Goal: Check status: Check status

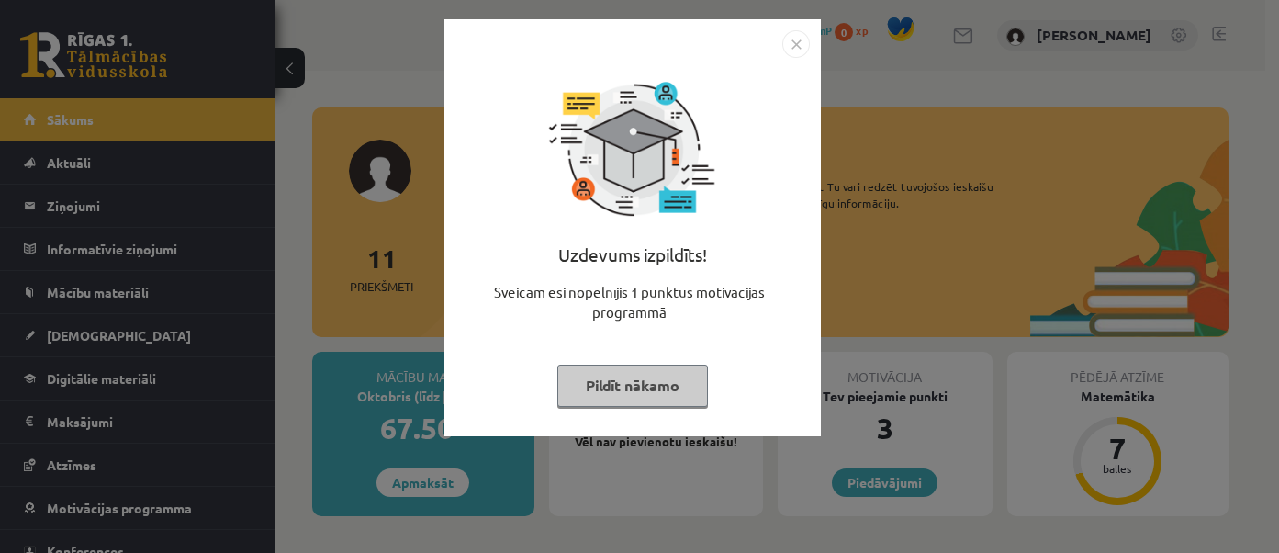
click at [796, 47] on img "Close" at bounding box center [796, 44] width 28 height 28
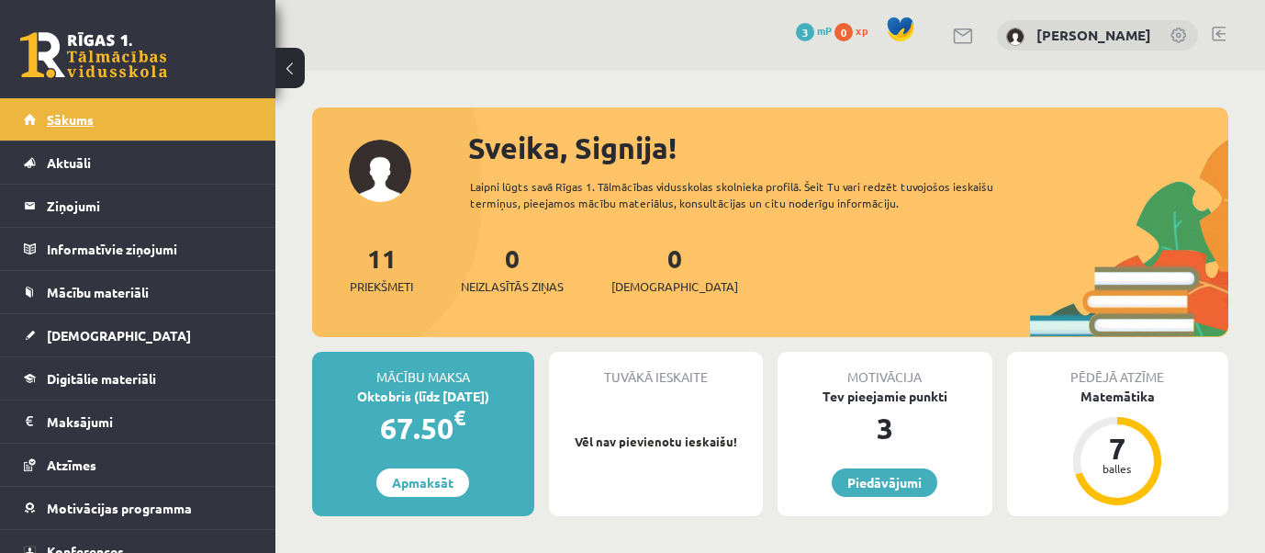
click at [64, 118] on span "Sākums" at bounding box center [70, 119] width 47 height 17
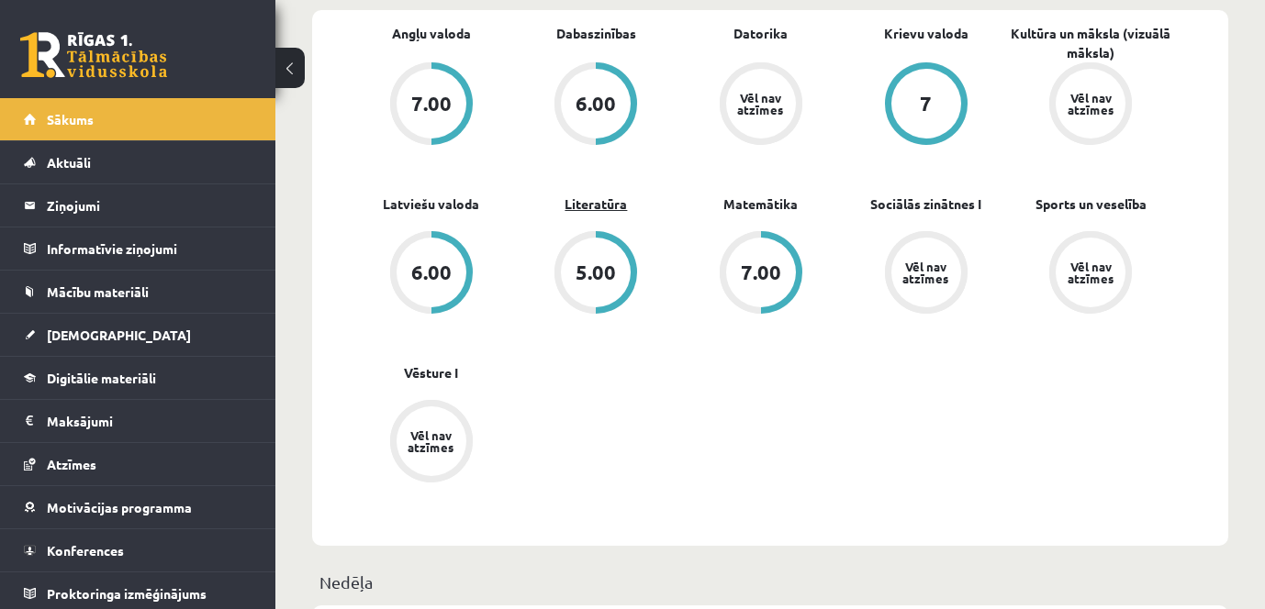
scroll to position [551, 0]
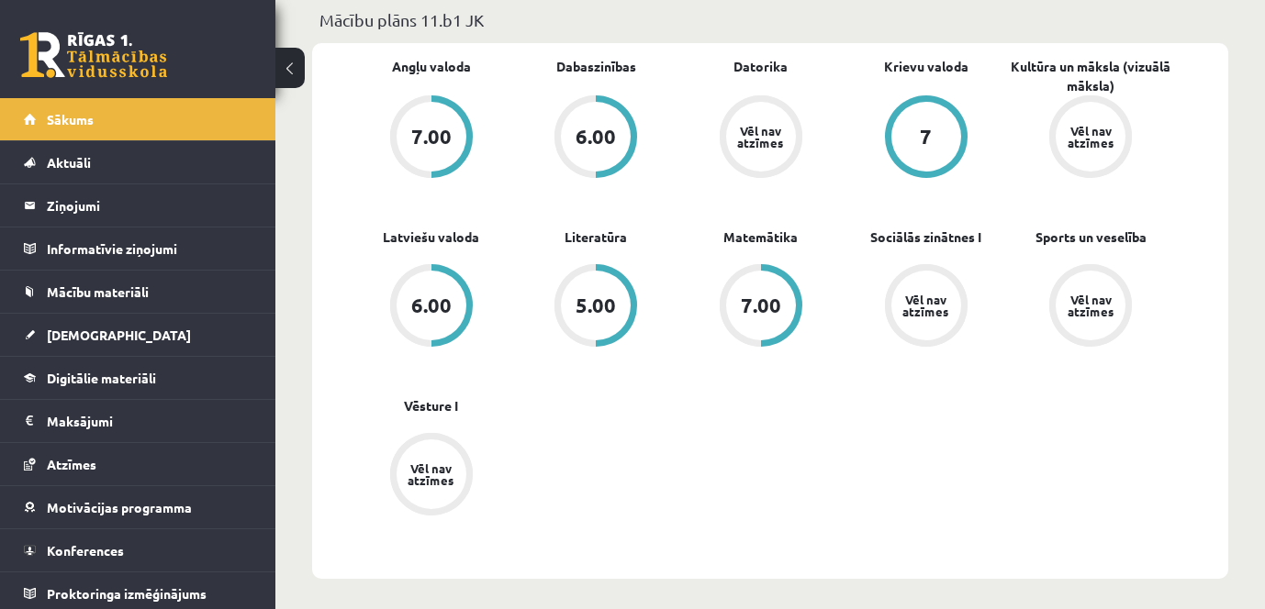
click at [755, 294] on div "7.00" at bounding box center [761, 306] width 70 height 70
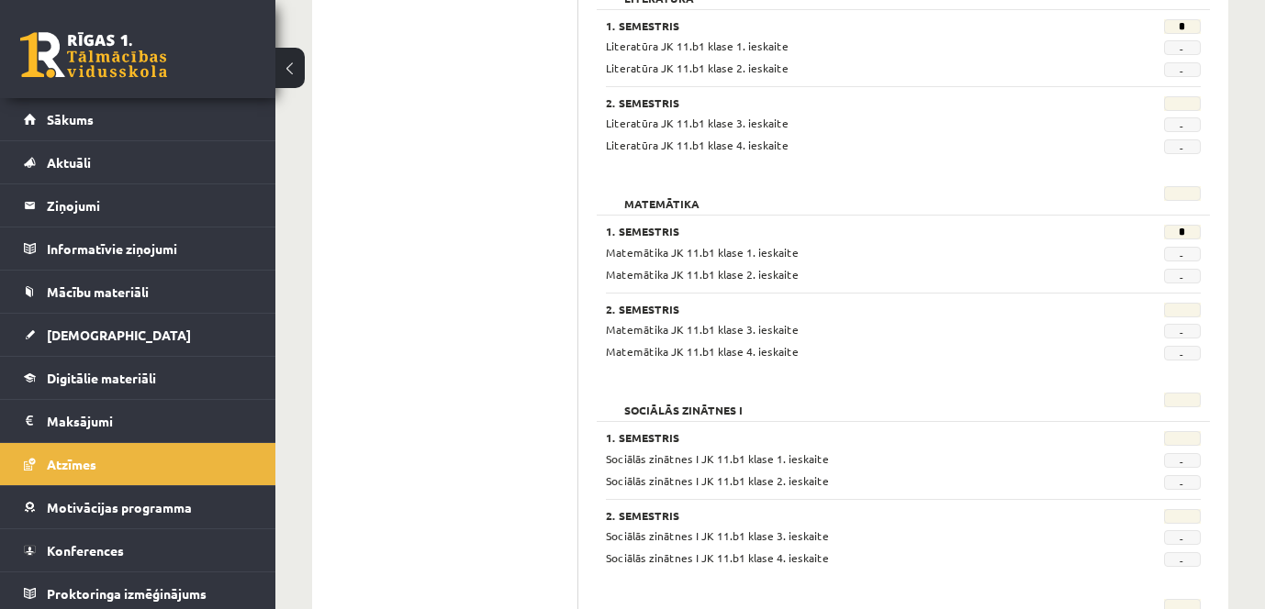
scroll to position [1560, 0]
click at [1180, 257] on span "-" at bounding box center [1182, 253] width 37 height 15
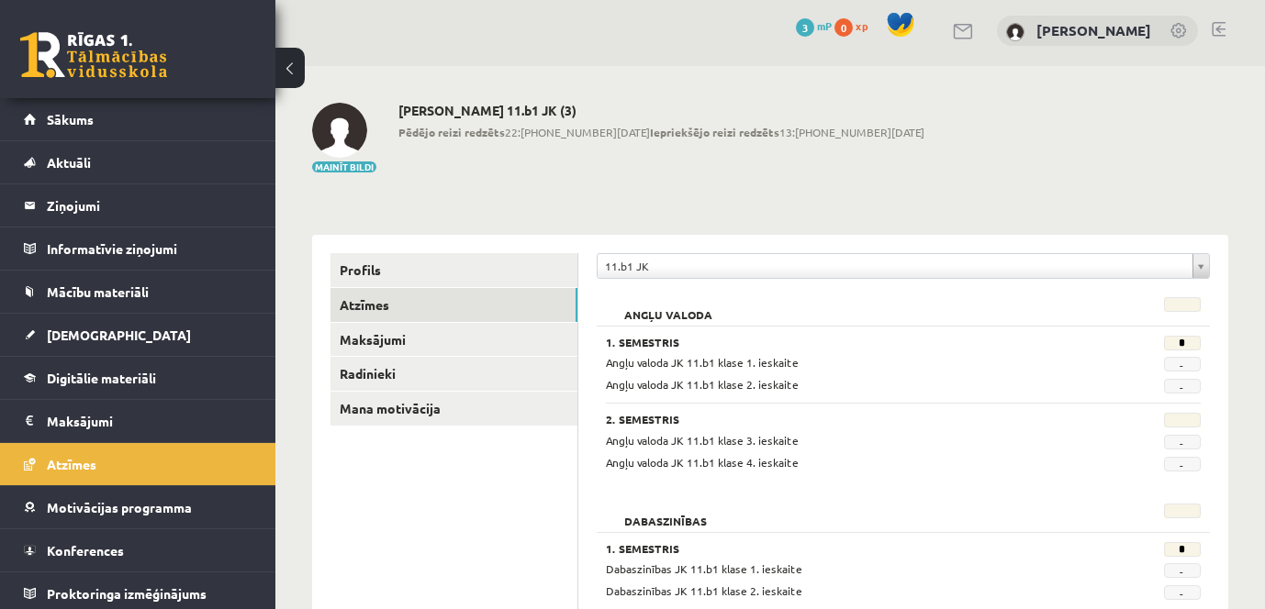
scroll to position [0, 0]
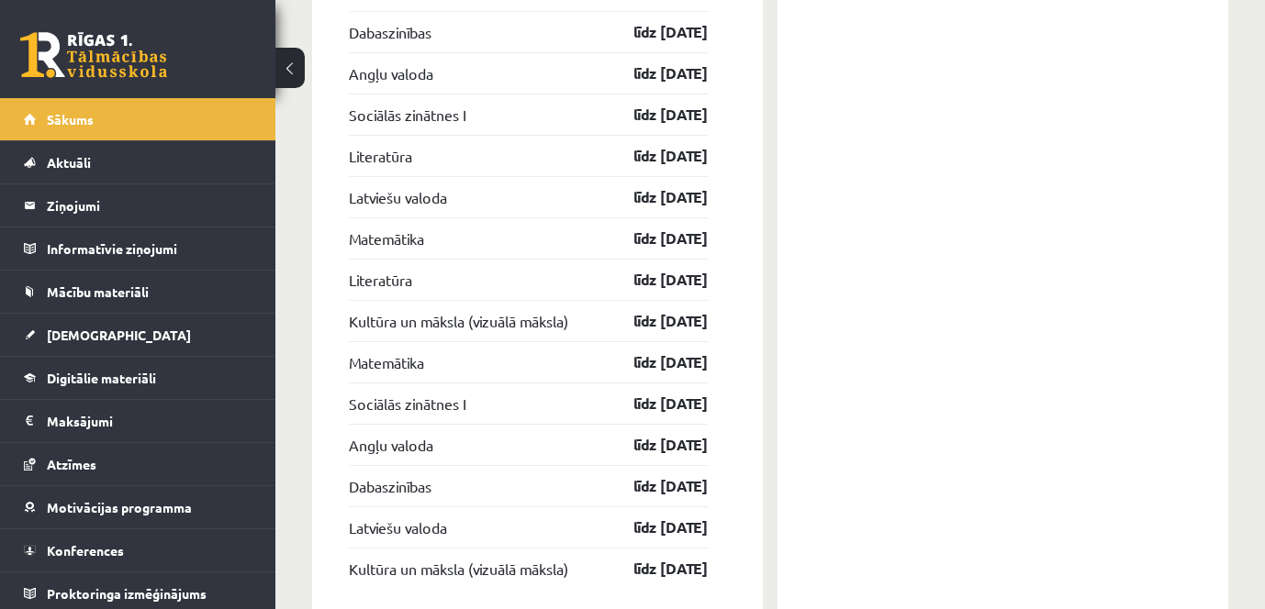
scroll to position [2863, 0]
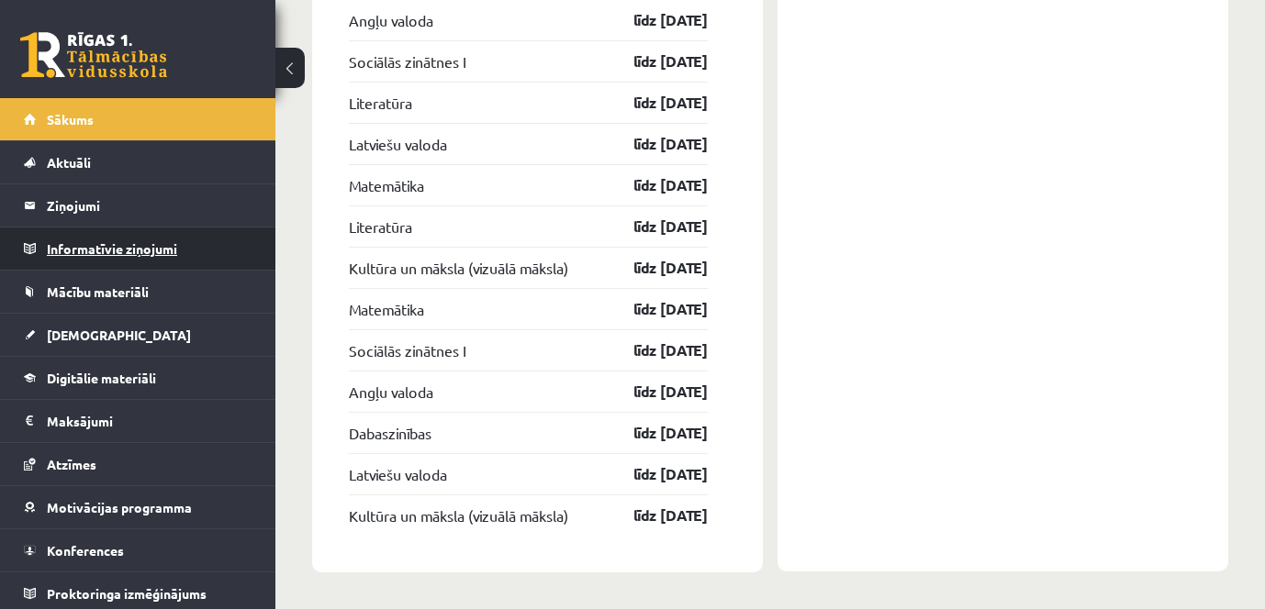
click at [82, 253] on legend "Informatīvie ziņojumi 0" at bounding box center [150, 249] width 206 height 42
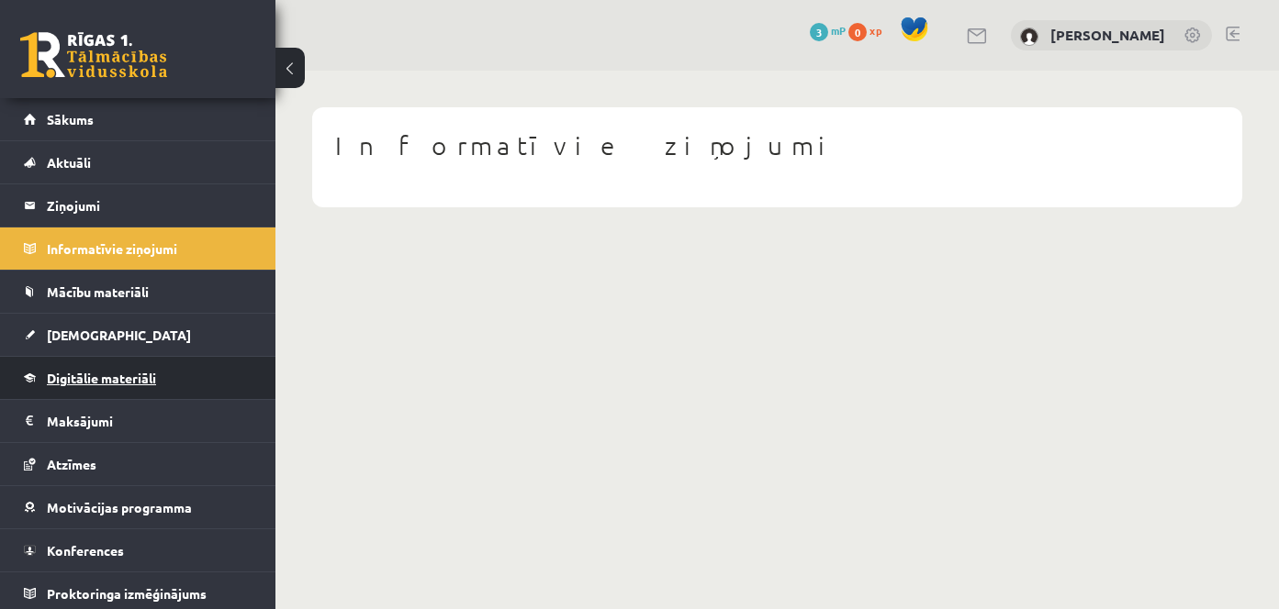
click at [133, 382] on span "Digitālie materiāli" at bounding box center [101, 378] width 109 height 17
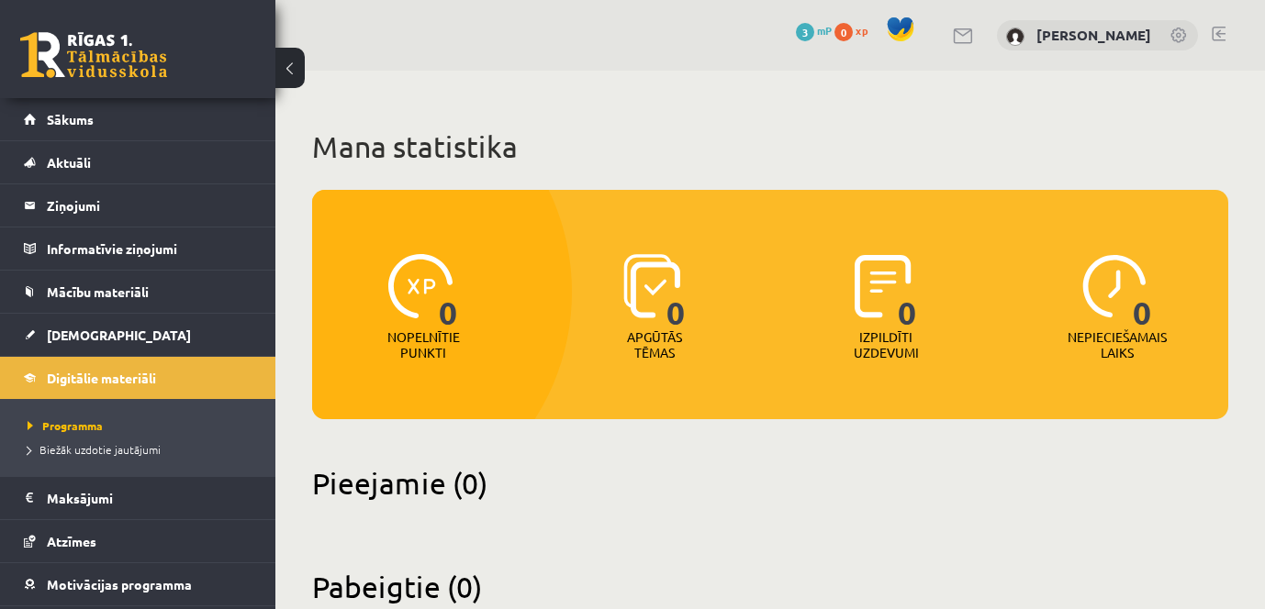
click at [1121, 292] on img at bounding box center [1114, 286] width 64 height 64
click at [888, 301] on img at bounding box center [883, 286] width 57 height 64
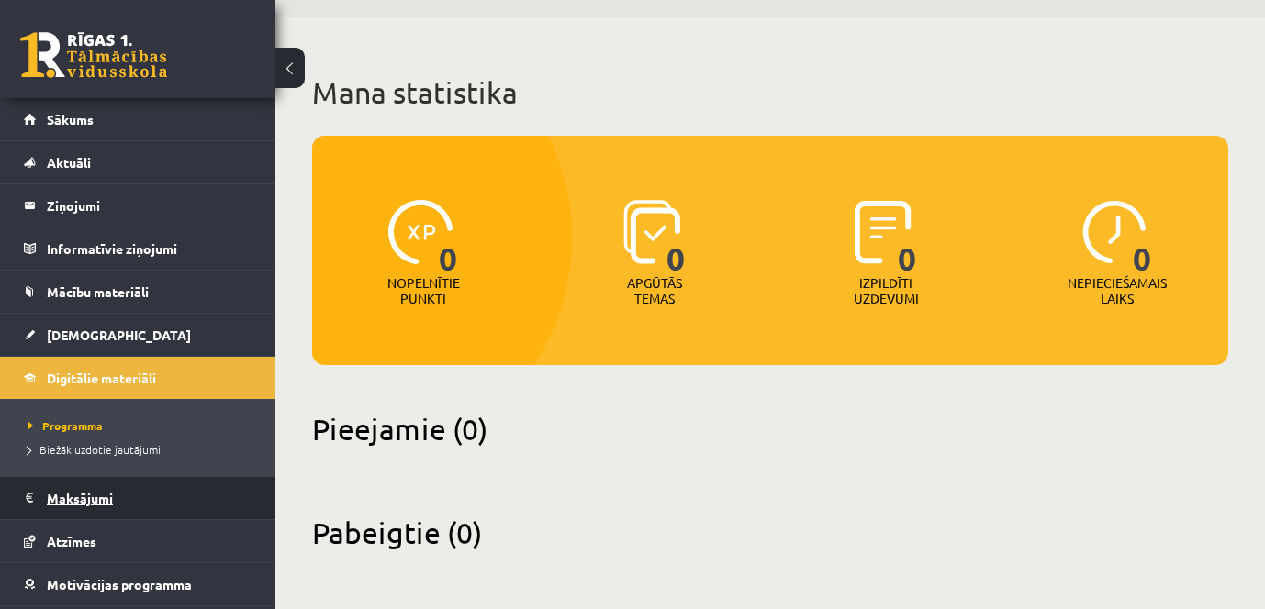
scroll to position [83, 0]
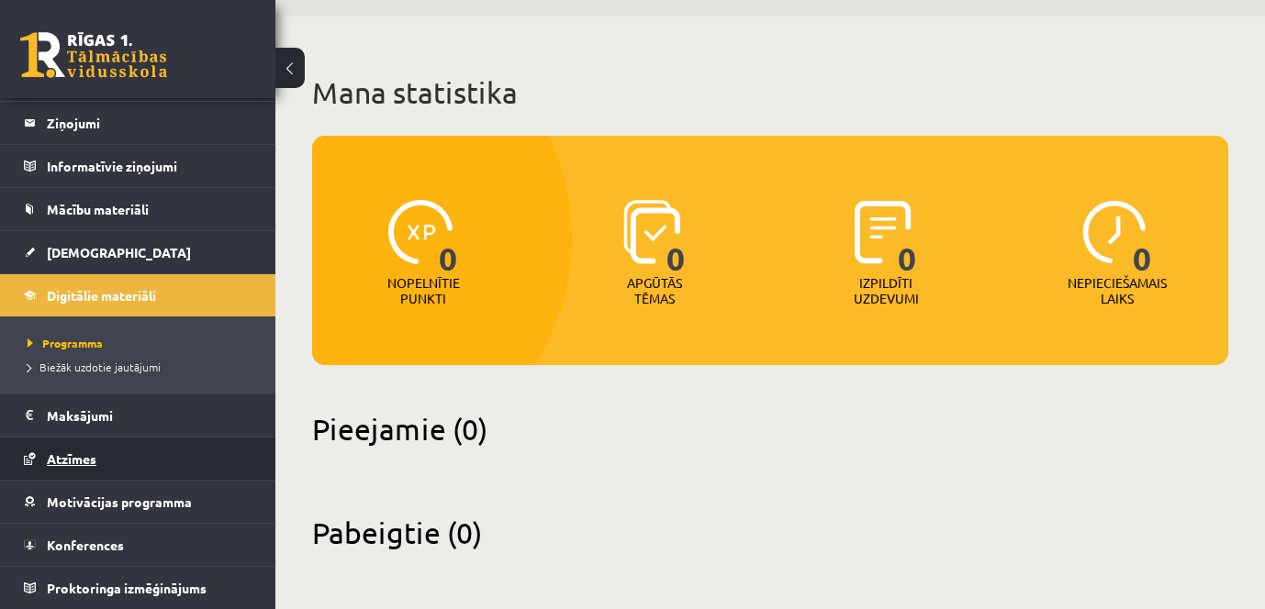
click at [84, 466] on link "Atzīmes" at bounding box center [138, 459] width 229 height 42
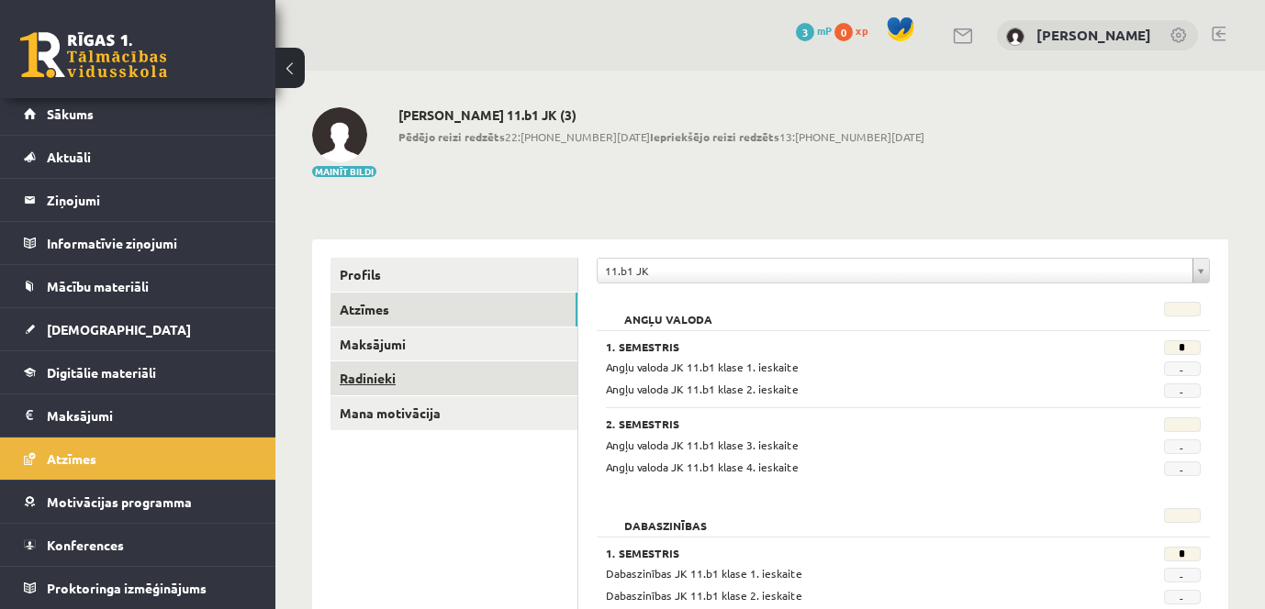
click at [383, 378] on link "Radinieki" at bounding box center [453, 379] width 247 height 34
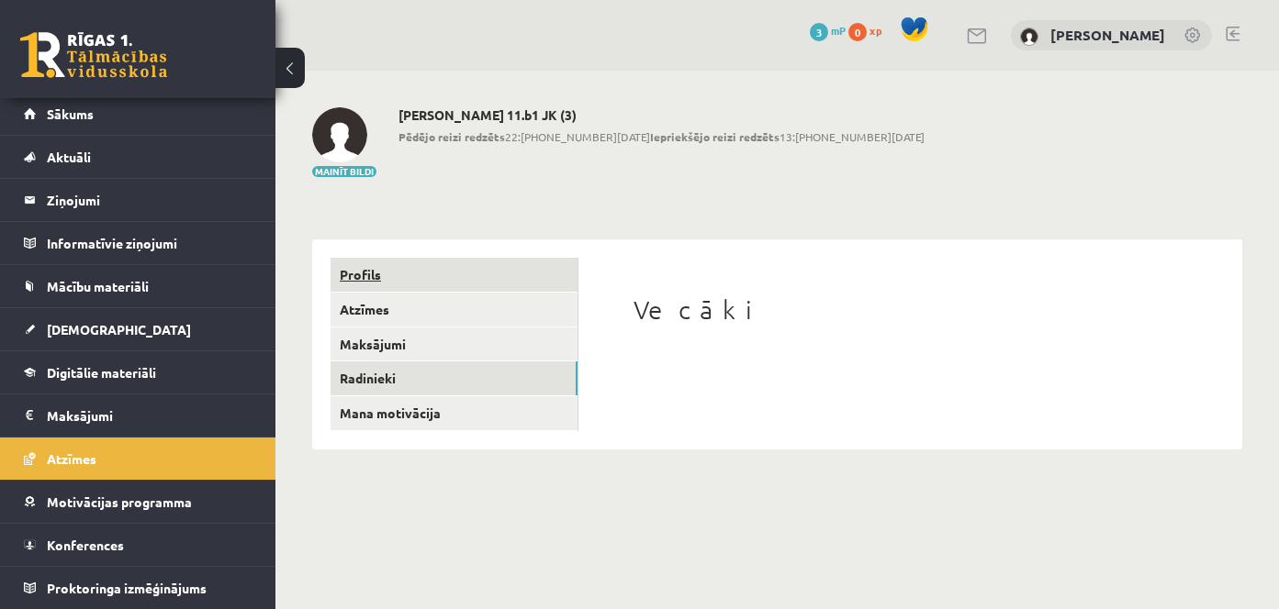
click at [373, 278] on link "Profils" at bounding box center [453, 275] width 247 height 34
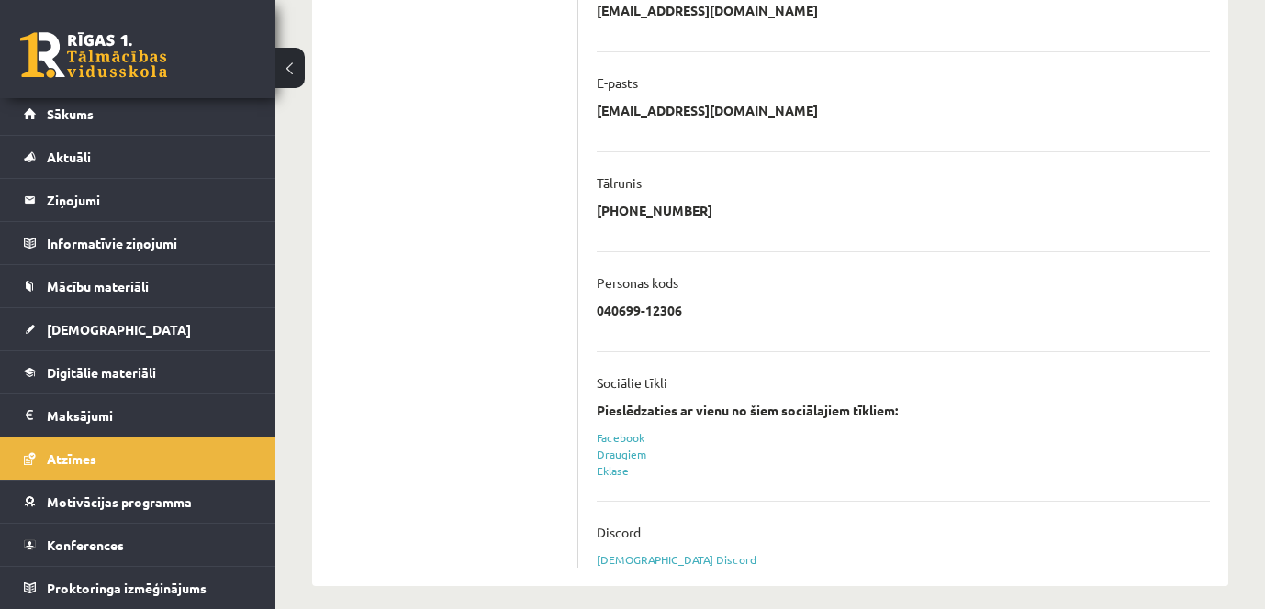
scroll to position [497, 0]
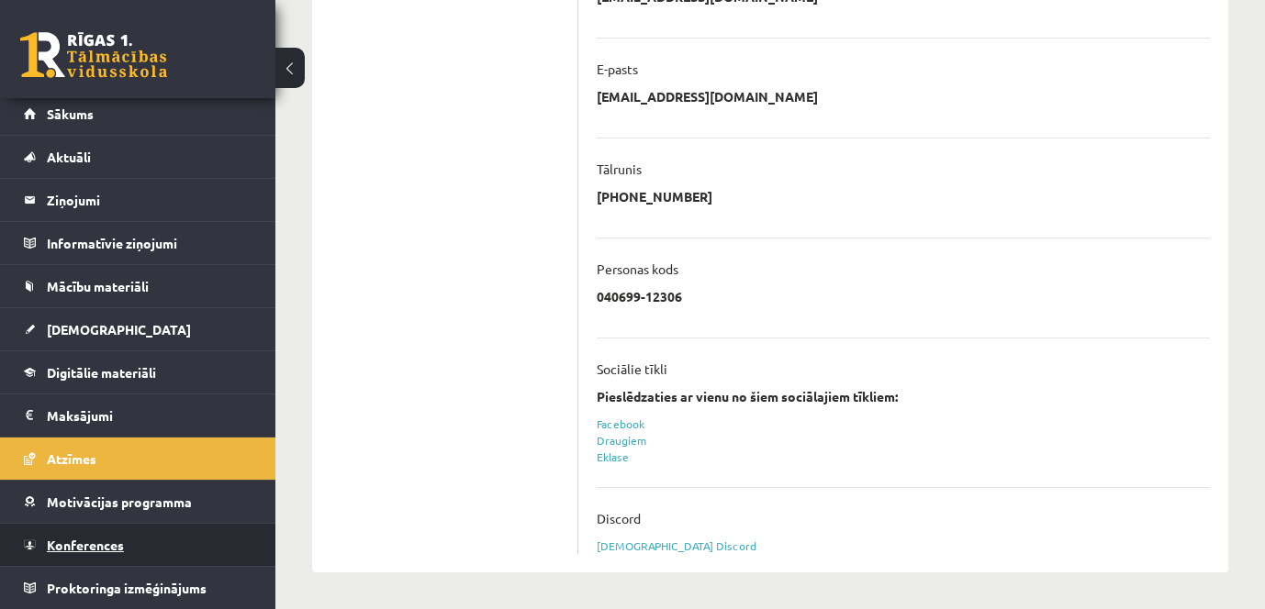
click at [86, 545] on span "Konferences" at bounding box center [85, 545] width 77 height 17
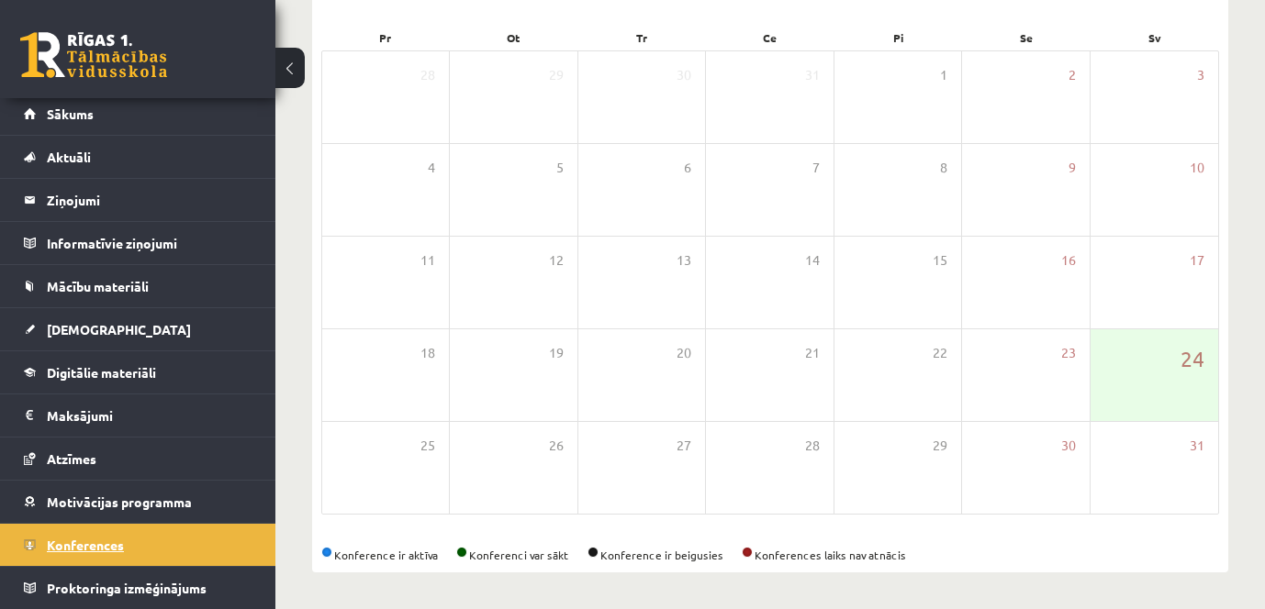
scroll to position [268, 0]
click at [90, 109] on span "Sākums" at bounding box center [70, 114] width 47 height 17
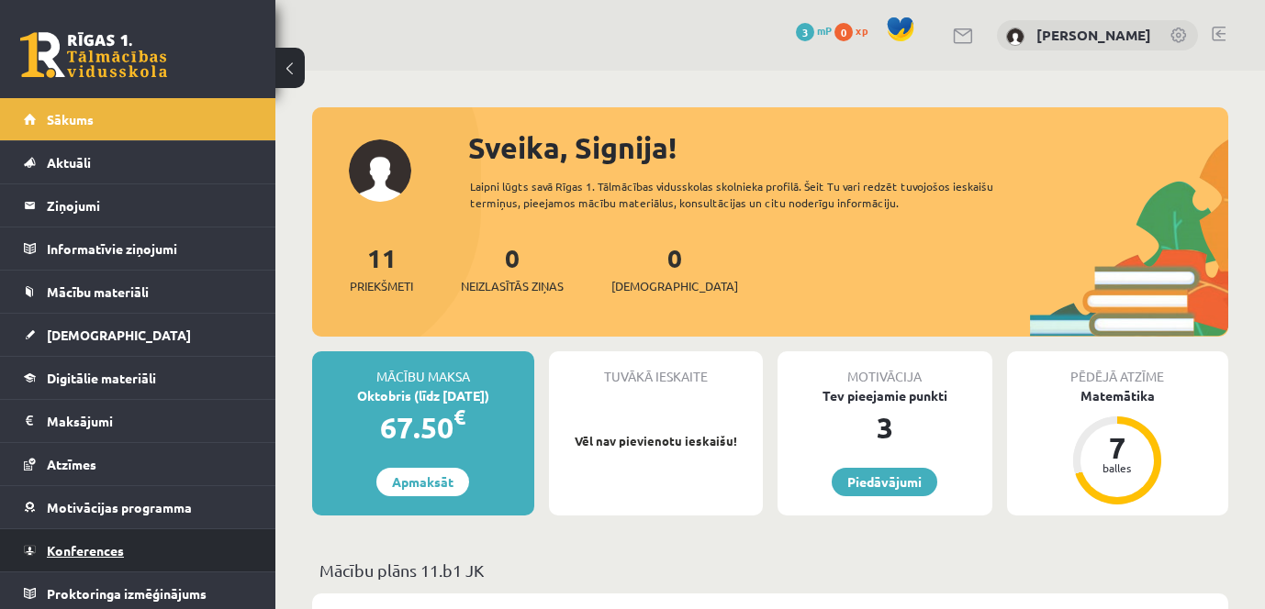
click at [72, 548] on span "Konferences" at bounding box center [85, 550] width 77 height 17
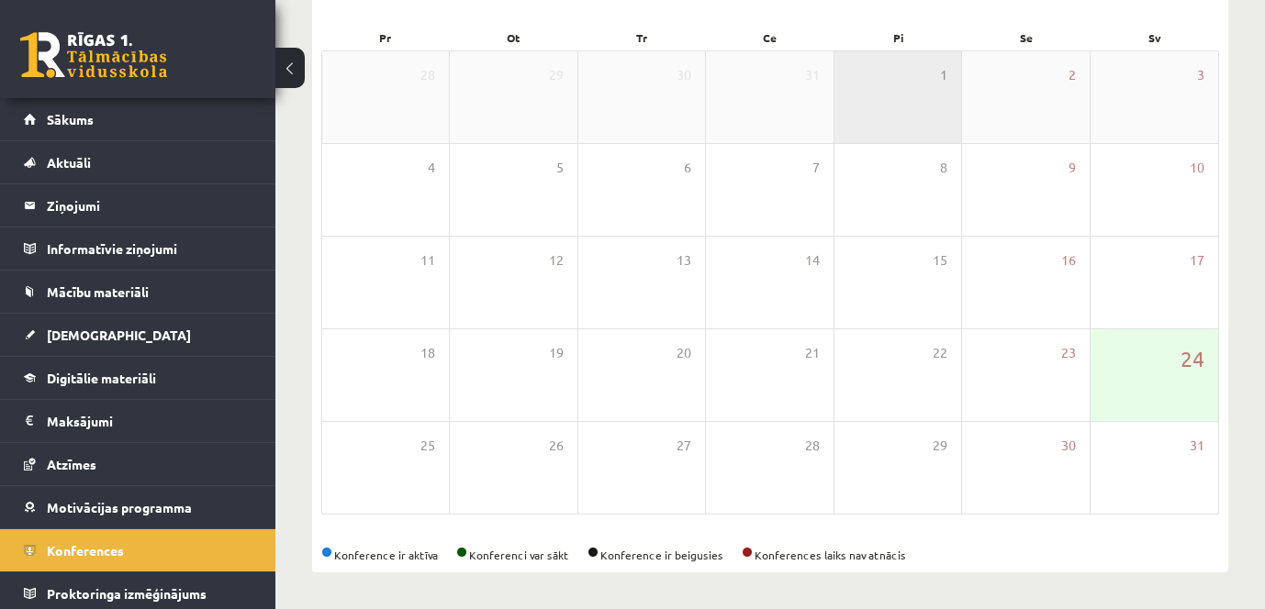
scroll to position [268, 0]
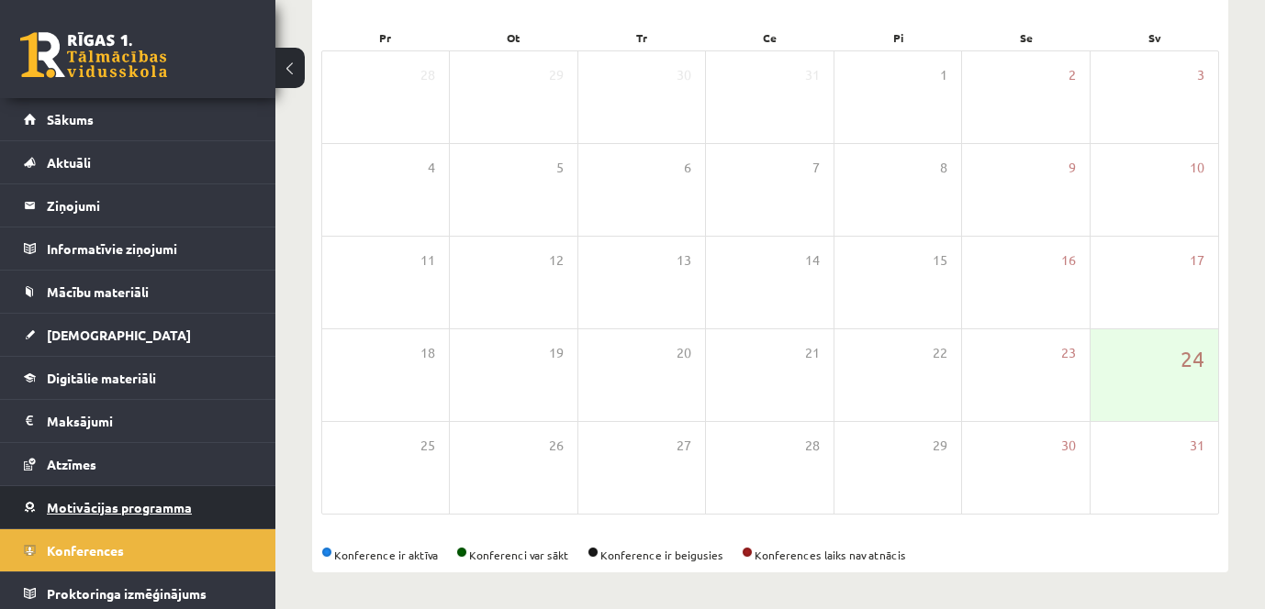
click at [81, 510] on span "Motivācijas programma" at bounding box center [119, 507] width 145 height 17
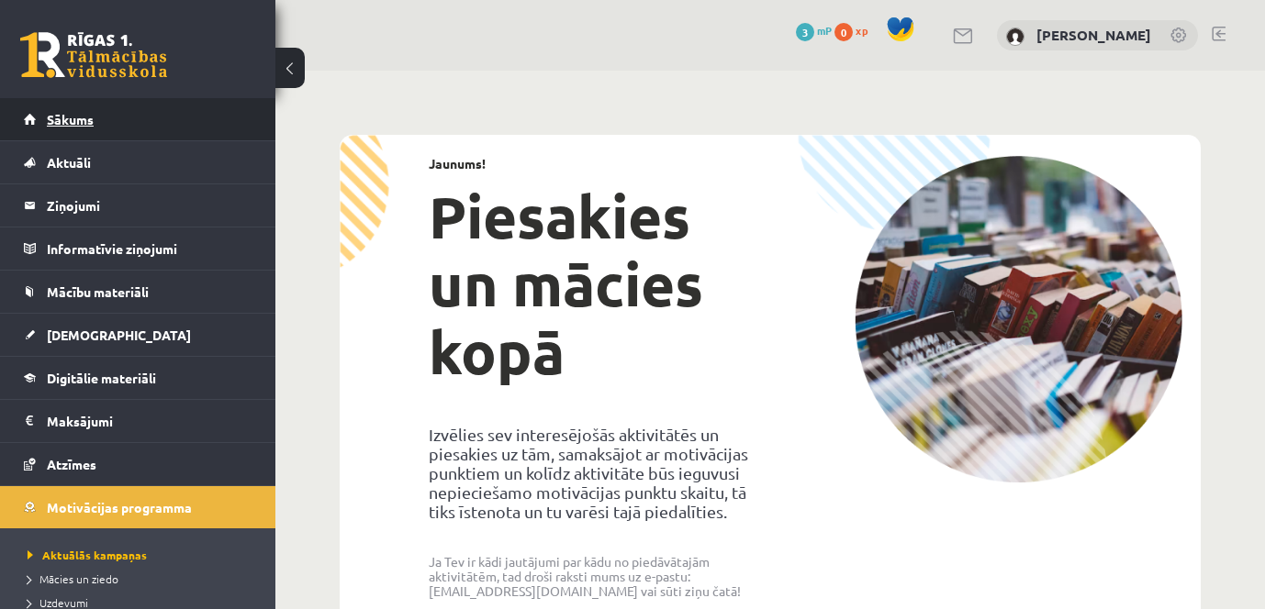
click at [71, 129] on link "Sākums" at bounding box center [138, 119] width 229 height 42
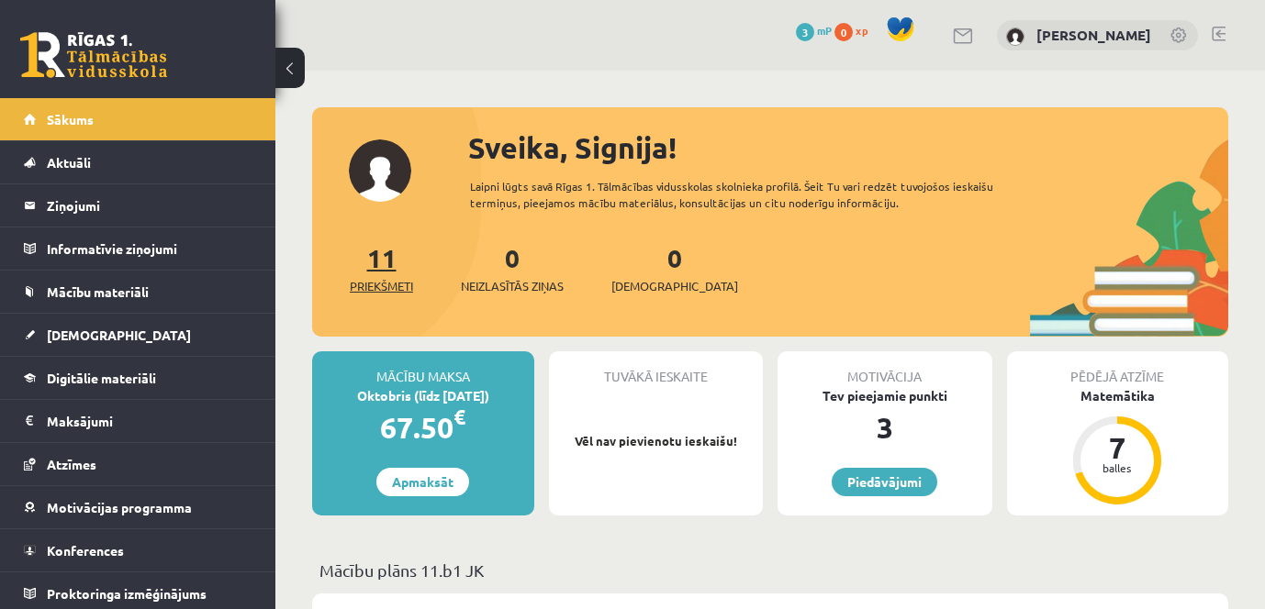
click at [374, 287] on span "Priekšmeti" at bounding box center [381, 286] width 63 height 18
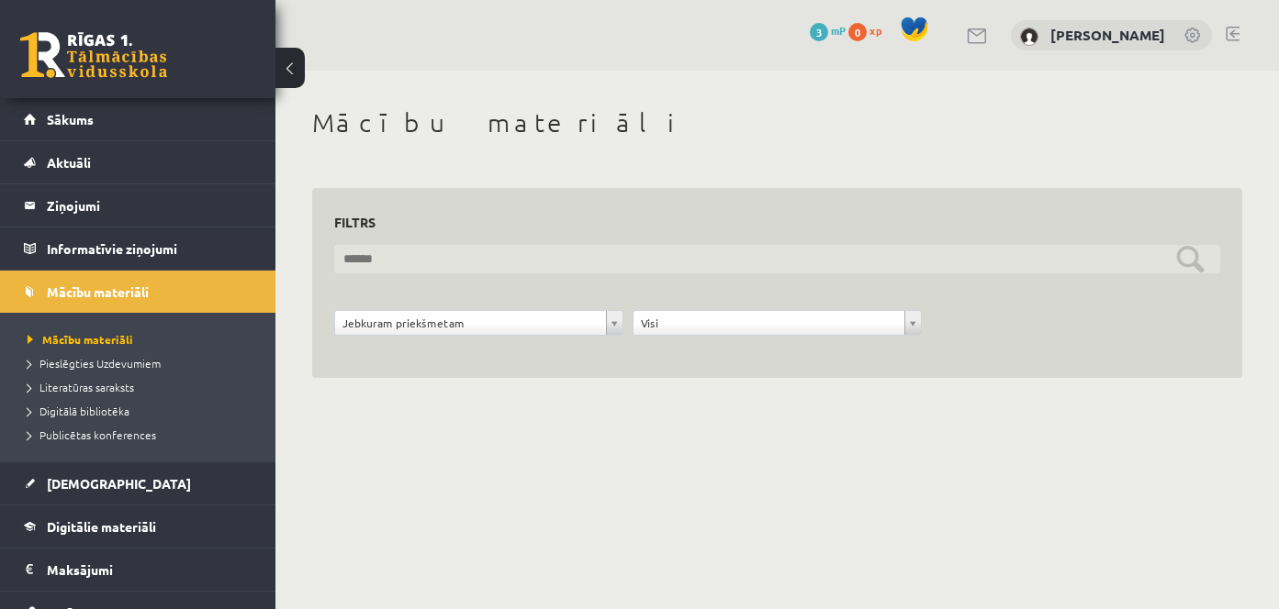
click at [425, 254] on input "text" at bounding box center [777, 259] width 886 height 28
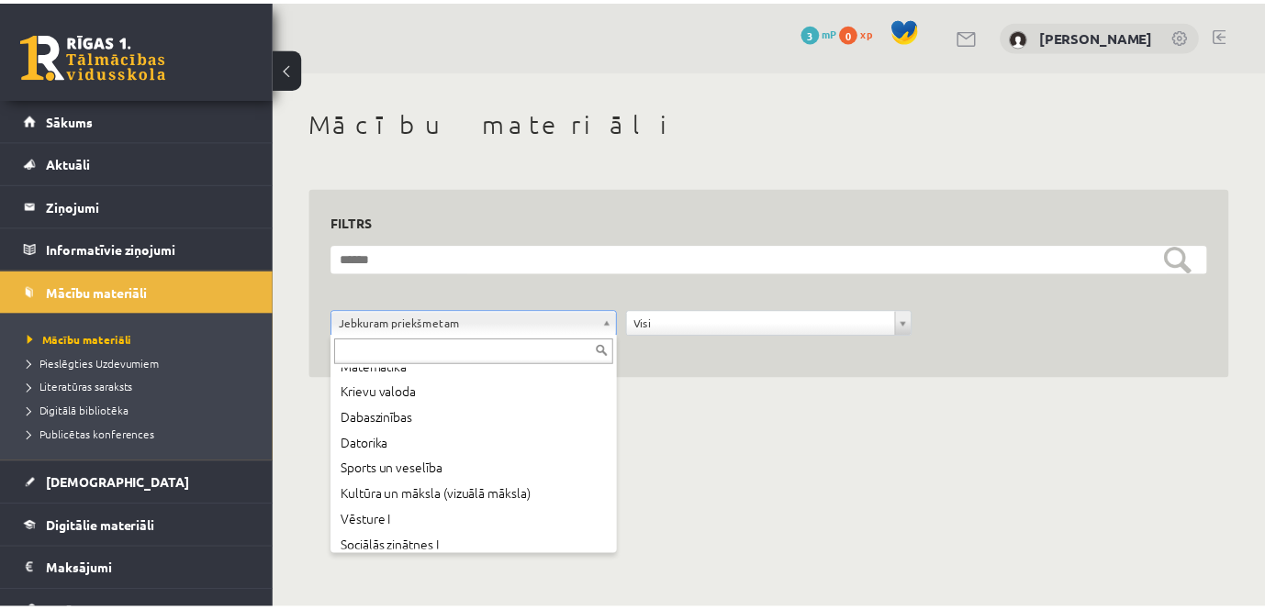
scroll to position [125, 0]
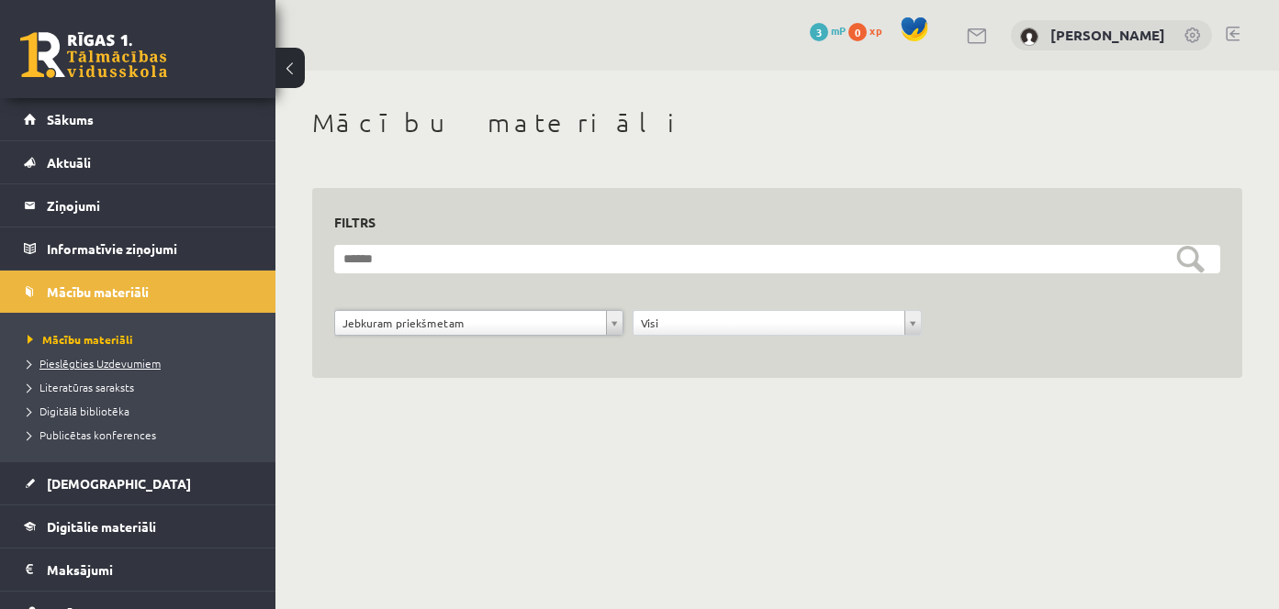
click at [102, 362] on span "Pieslēgties Uzdevumiem" at bounding box center [94, 363] width 133 height 15
click at [108, 391] on span "Literatūras saraksts" at bounding box center [81, 387] width 106 height 15
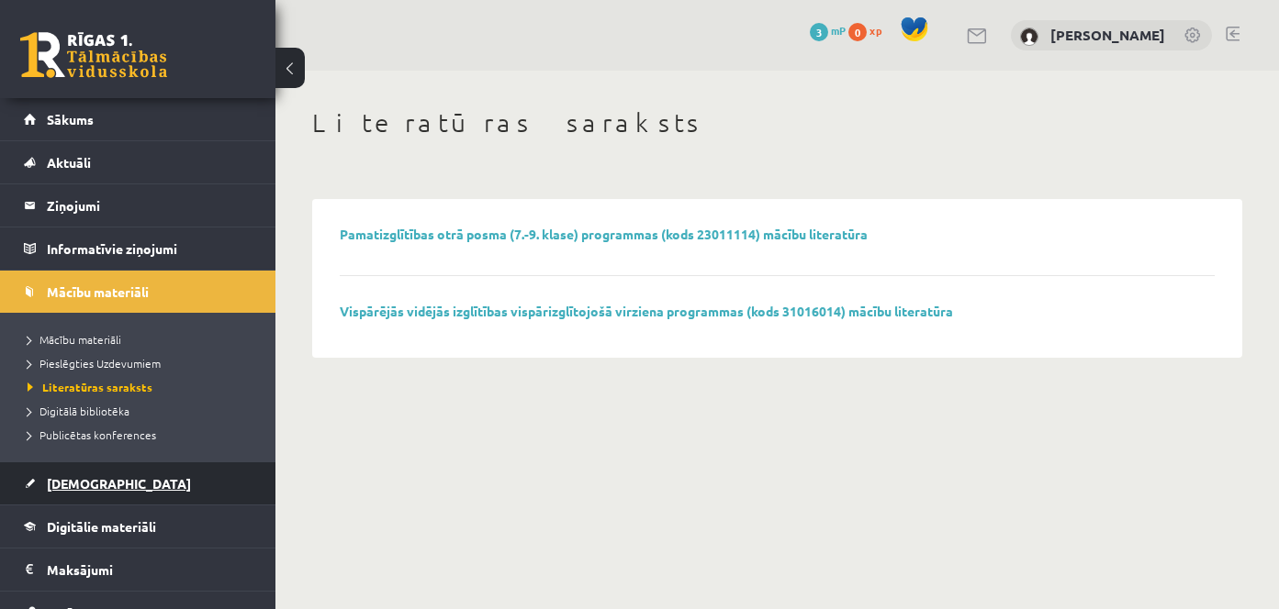
click at [83, 480] on span "[DEMOGRAPHIC_DATA]" at bounding box center [119, 483] width 144 height 17
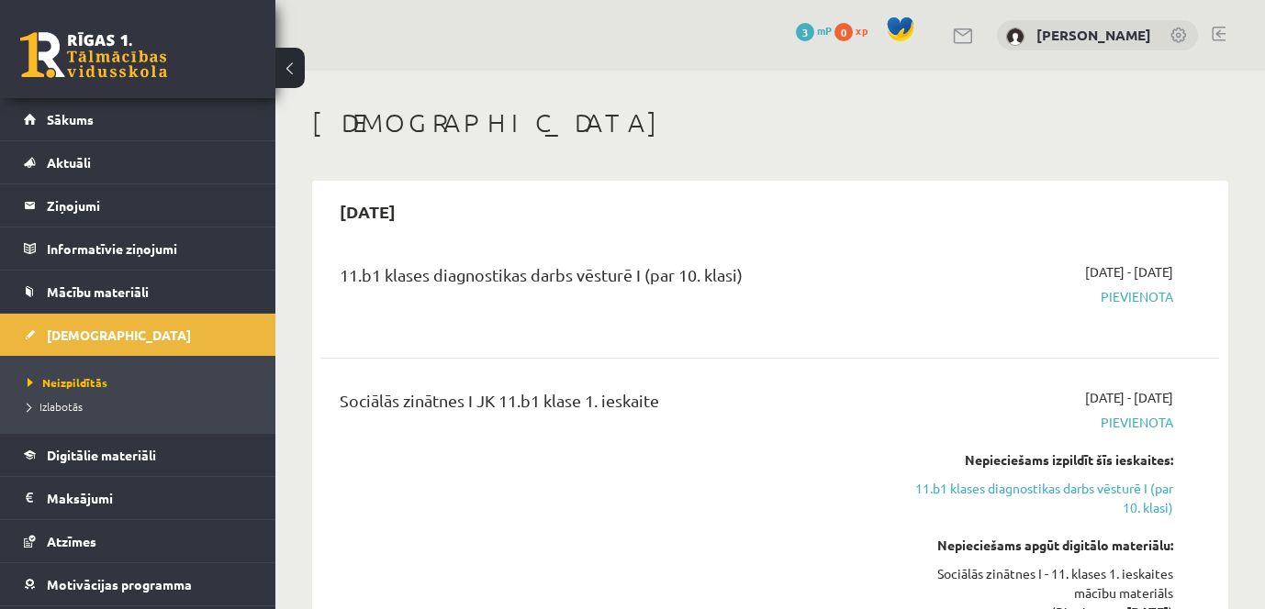
click at [1156, 305] on span "Pievienota" at bounding box center [1043, 296] width 260 height 19
click at [1156, 291] on span "Pievienota" at bounding box center [1043, 296] width 260 height 19
click at [573, 297] on div "11.b1 klases diagnostikas darbs vēsturē I (par 10. klasi)" at bounding box center [613, 296] width 574 height 66
click at [567, 281] on div "11.b1 klases diagnostikas darbs vēsturē I (par 10. klasi)" at bounding box center [613, 280] width 546 height 34
click at [524, 275] on div "11.b1 klases diagnostikas darbs vēsturē I (par 10. klasi)" at bounding box center [613, 280] width 546 height 34
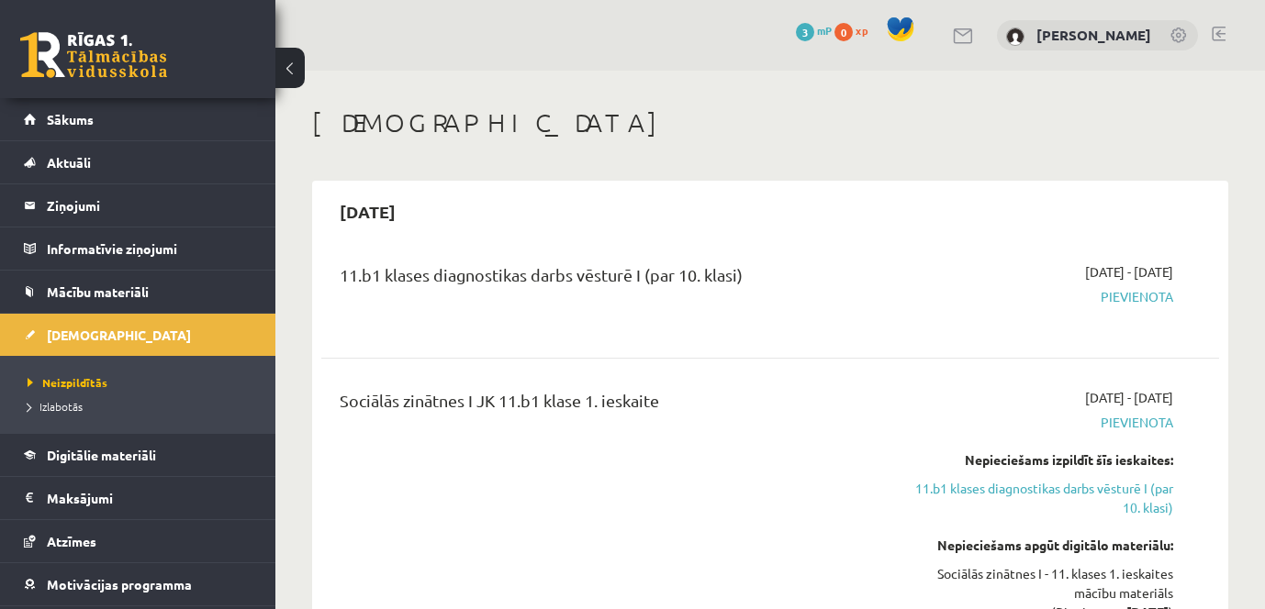
click at [1094, 240] on div "[DATE] 11.b1 klases diagnostikas darbs vēsturē I (par 10. klasi) [DATE] - [DATE…" at bounding box center [770, 440] width 916 height 518
click at [1146, 298] on span "Pievienota" at bounding box center [1043, 296] width 260 height 19
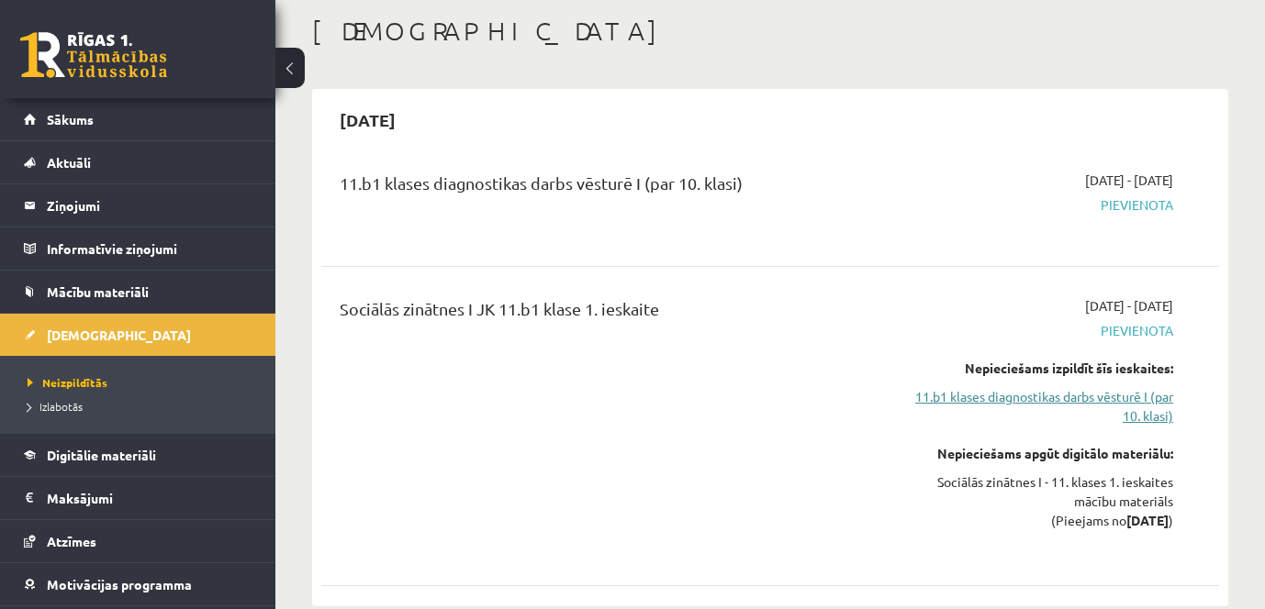
click at [1058, 396] on link "11.b1 klases diagnostikas darbs vēsturē I (par 10. klasi)" at bounding box center [1043, 406] width 260 height 39
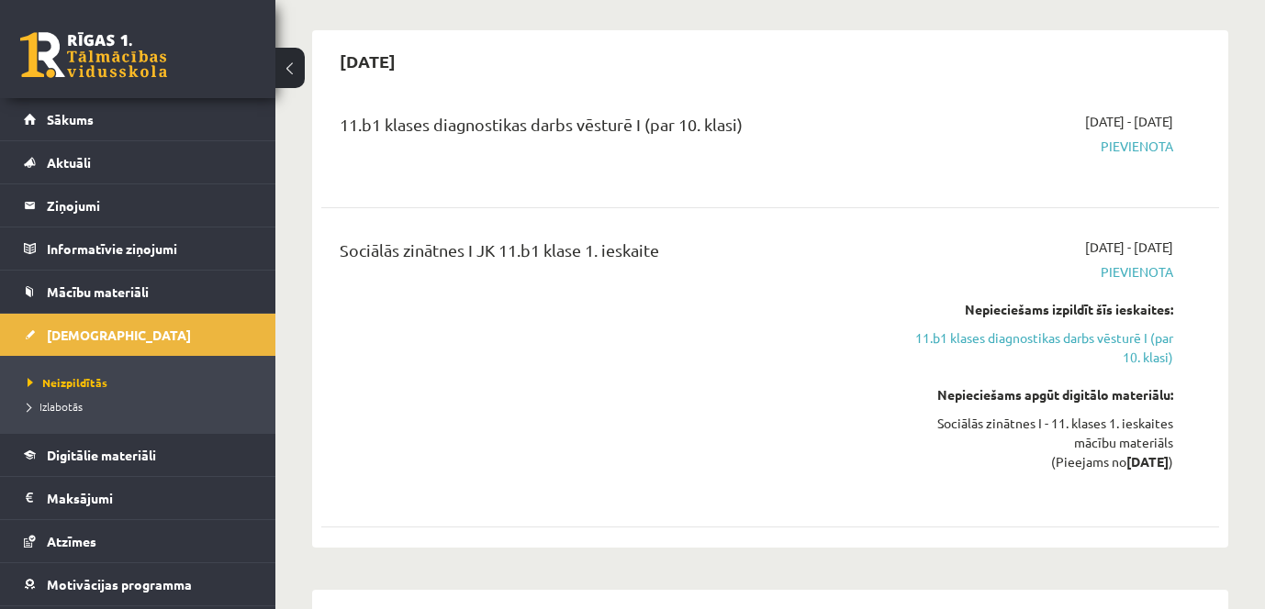
scroll to position [184, 0]
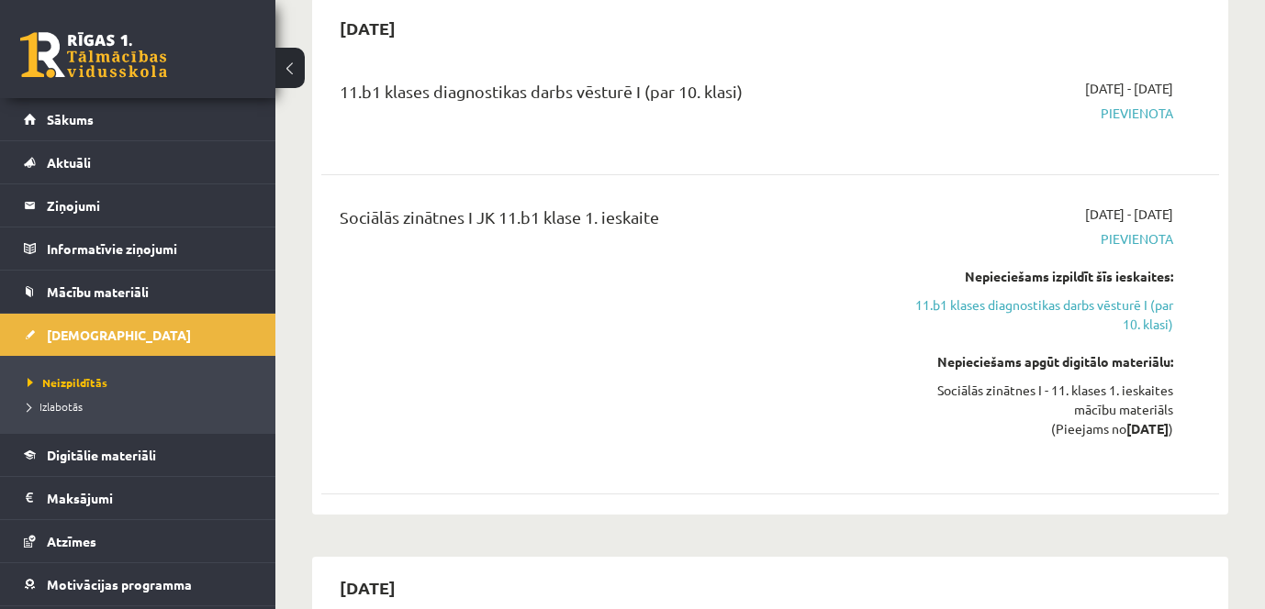
click at [1152, 112] on span "Pievienota" at bounding box center [1043, 113] width 260 height 19
click at [1129, 77] on div "11.b1 klases diagnostikas darbs vēsturē I (par 10. klasi) [DATE] - [DATE] [GEOG…" at bounding box center [770, 112] width 898 height 103
click at [1112, 87] on span "[DATE] - [DATE]" at bounding box center [1129, 88] width 88 height 19
click at [640, 100] on div "11.b1 klases diagnostikas darbs vēsturē I (par 10. klasi)" at bounding box center [613, 96] width 546 height 34
click at [539, 84] on div "11.b1 klases diagnostikas darbs vēsturē I (par 10. klasi)" at bounding box center [613, 96] width 546 height 34
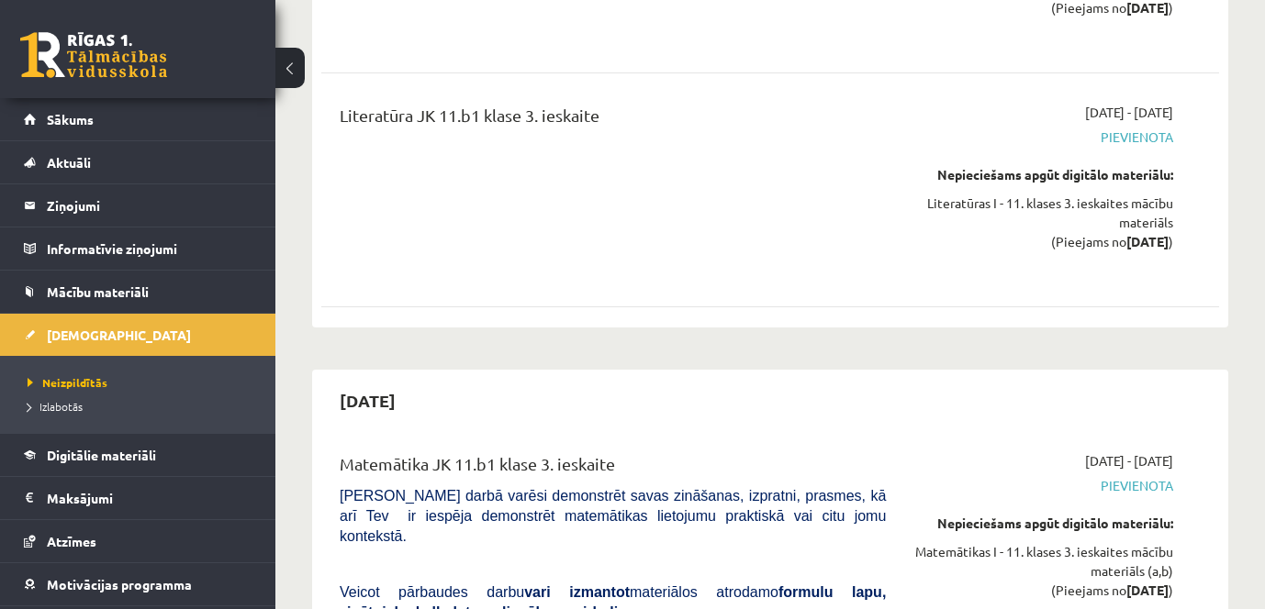
scroll to position [8186, 0]
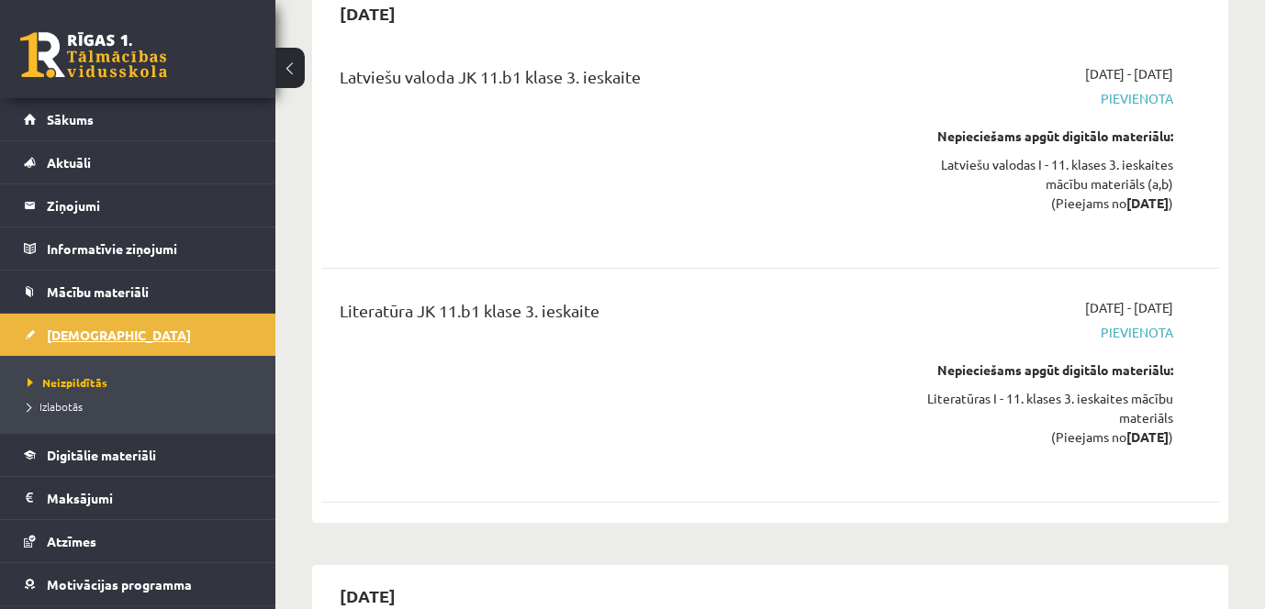
click at [43, 329] on link "[DEMOGRAPHIC_DATA]" at bounding box center [138, 335] width 229 height 42
click at [61, 407] on span "Izlabotās" at bounding box center [55, 406] width 55 height 15
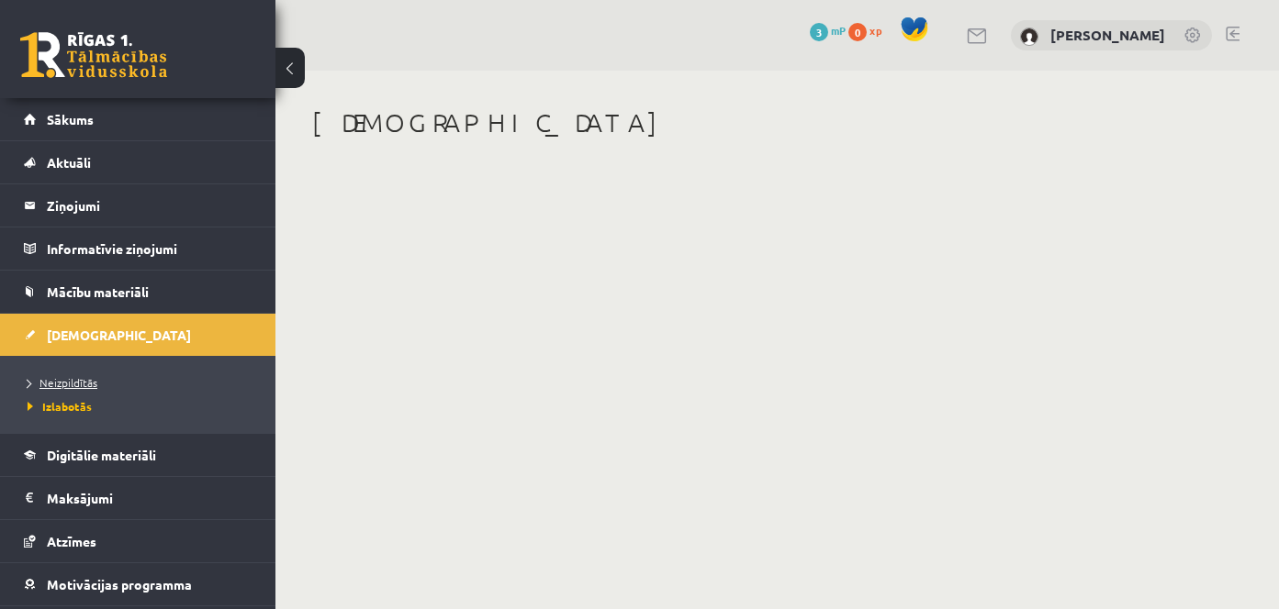
click at [67, 385] on span "Neizpildītās" at bounding box center [63, 382] width 70 height 15
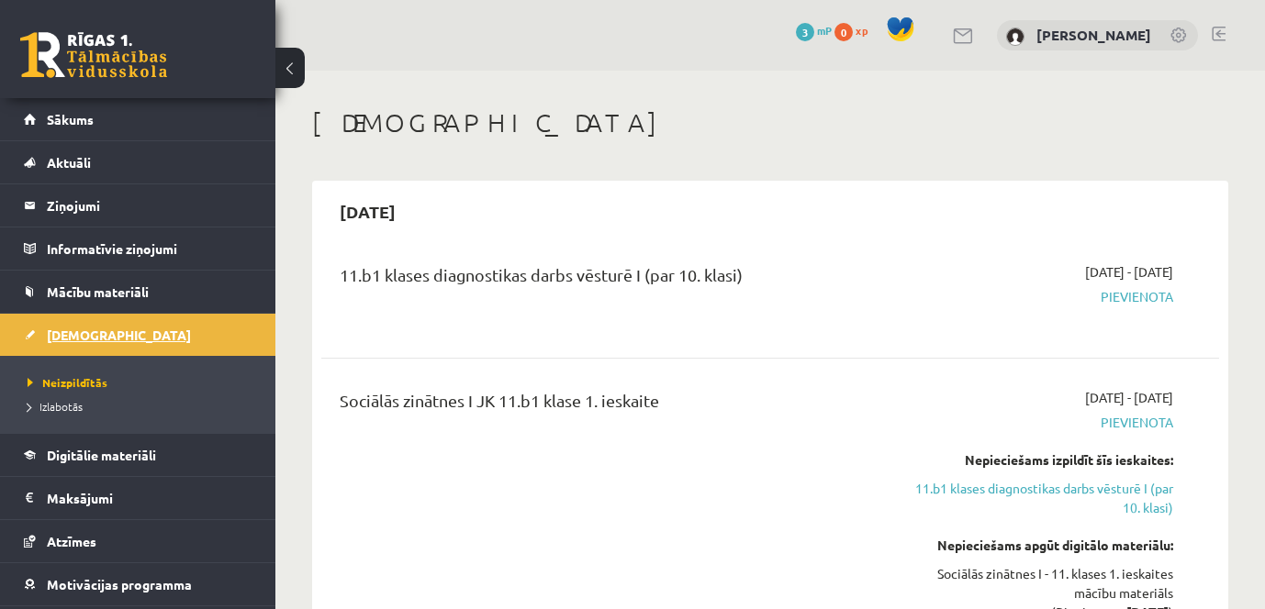
click at [96, 335] on span "[DEMOGRAPHIC_DATA]" at bounding box center [119, 335] width 144 height 17
